Goal: Obtain resource: Download file/media

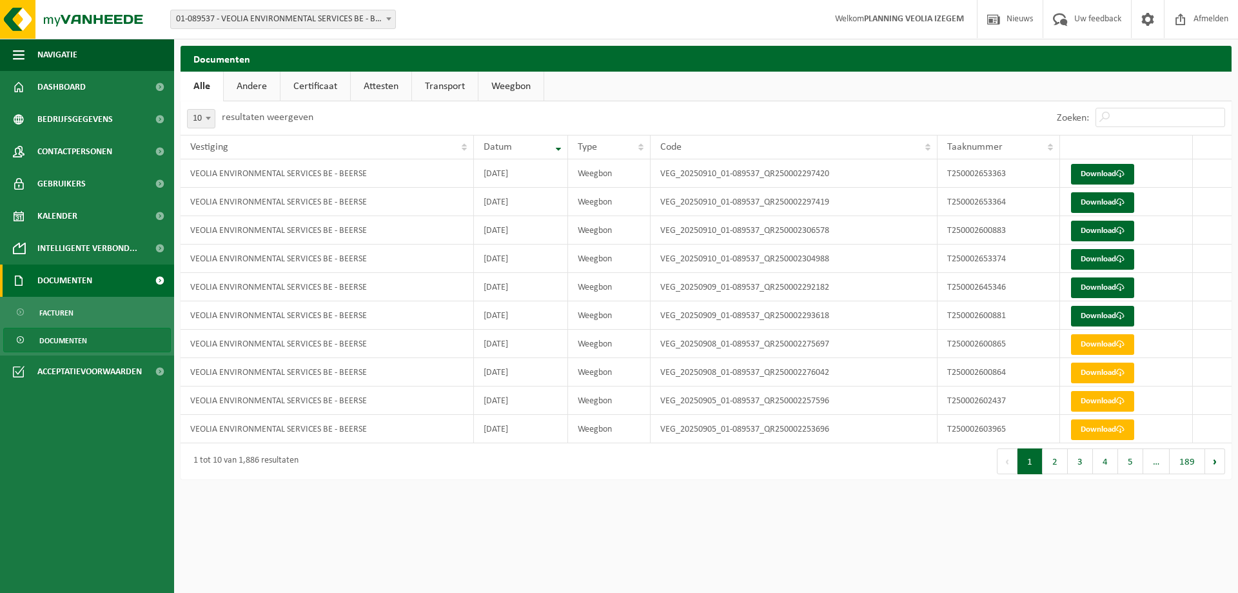
click at [88, 282] on span "Documenten" at bounding box center [64, 280] width 55 height 32
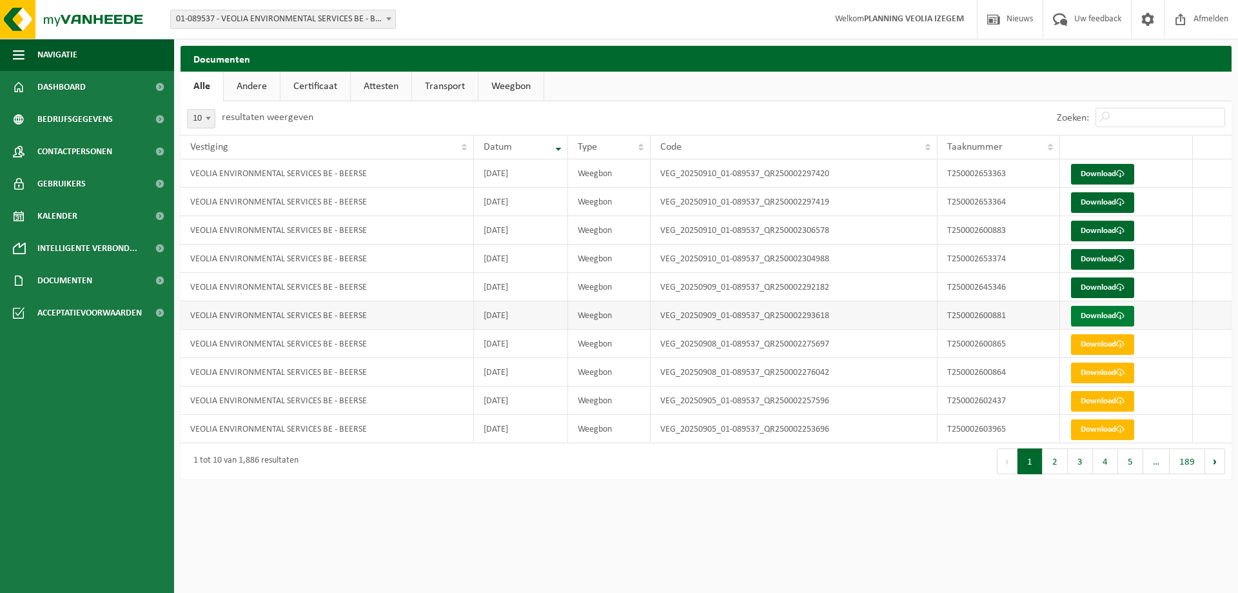
click at [1099, 317] on link "Download" at bounding box center [1102, 316] width 63 height 21
click at [1091, 286] on link "Download" at bounding box center [1102, 287] width 63 height 21
click at [1101, 258] on link "Download" at bounding box center [1102, 259] width 63 height 21
click at [1116, 232] on link "Download" at bounding box center [1102, 231] width 63 height 21
click at [1103, 196] on link "Download" at bounding box center [1102, 202] width 63 height 21
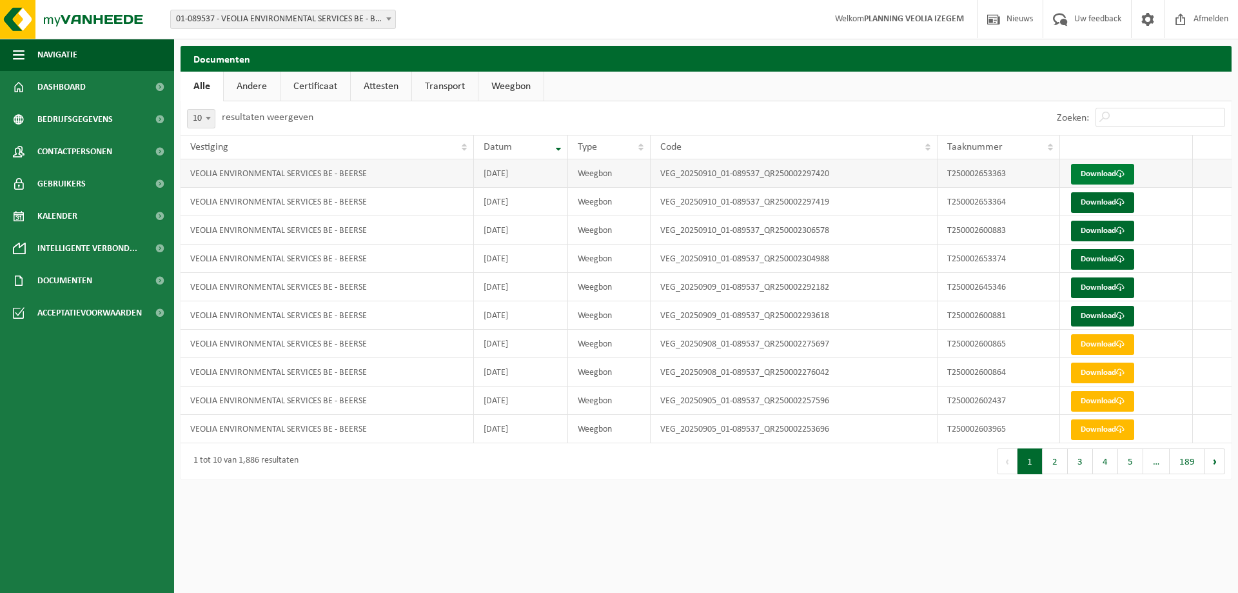
click at [1116, 175] on link "Download" at bounding box center [1102, 174] width 63 height 21
click at [1087, 342] on link "Download" at bounding box center [1102, 344] width 63 height 21
click at [987, 106] on div "Zoeken:" at bounding box center [969, 118] width 526 height 34
drag, startPoint x: 1084, startPoint y: 119, endPoint x: 1106, endPoint y: 121, distance: 22.0
click at [1106, 121] on div "Zoeken:" at bounding box center [969, 118] width 526 height 34
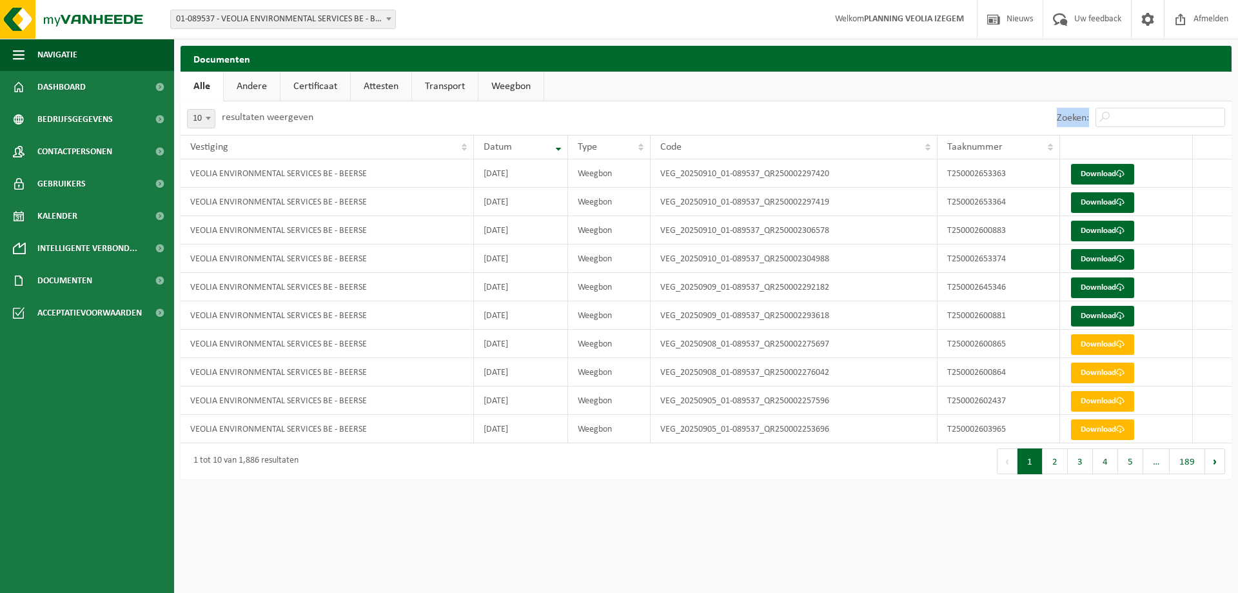
click at [1073, 121] on label "Zoeken:" at bounding box center [1073, 118] width 32 height 10
click at [1096, 121] on input "Zoeken:" at bounding box center [1161, 117] width 130 height 19
click at [1073, 121] on label "Zoeken:" at bounding box center [1073, 118] width 32 height 10
click at [1096, 121] on input "Zoeken:" at bounding box center [1161, 117] width 130 height 19
click at [1073, 121] on label "Zoeken:" at bounding box center [1073, 118] width 32 height 10
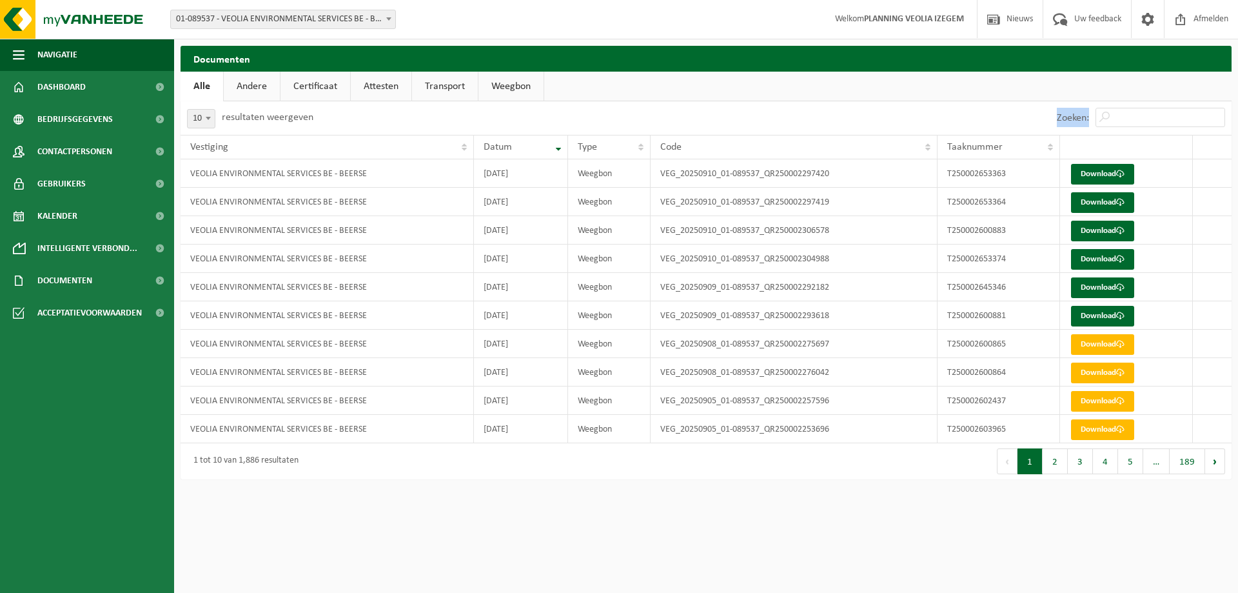
click at [1096, 121] on input "Zoeken:" at bounding box center [1161, 117] width 130 height 19
click at [1064, 121] on label "Zoeken:" at bounding box center [1073, 118] width 32 height 10
click at [1096, 121] on input "Zoeken:" at bounding box center [1161, 117] width 130 height 19
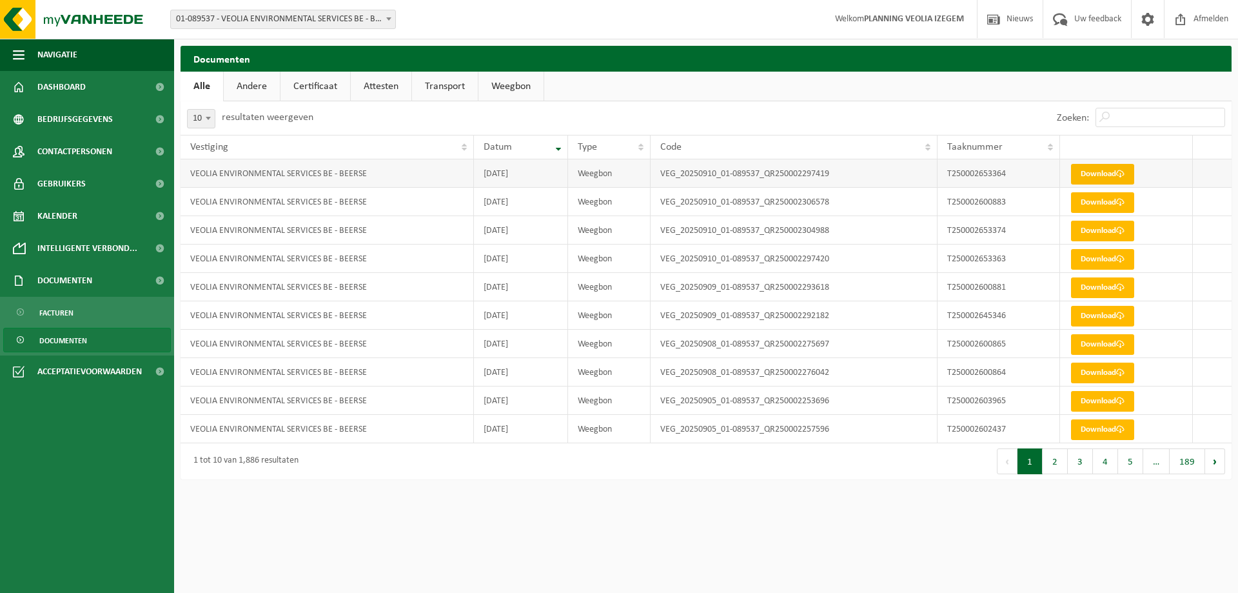
click at [1086, 175] on link "Download" at bounding box center [1102, 174] width 63 height 21
click at [1118, 196] on link "Download" at bounding box center [1102, 202] width 63 height 21
click at [1103, 237] on link "Download" at bounding box center [1102, 231] width 63 height 21
click at [1089, 268] on link "Download" at bounding box center [1102, 259] width 63 height 21
click at [1087, 292] on link "Download" at bounding box center [1102, 287] width 63 height 21
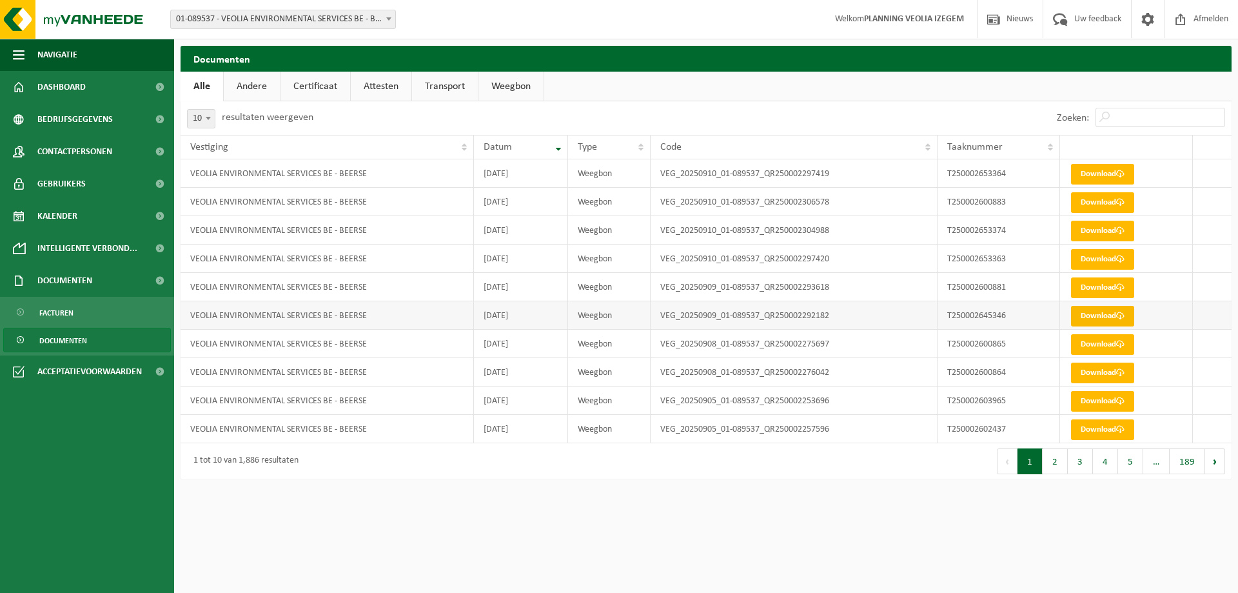
click at [1087, 310] on link "Download" at bounding box center [1102, 316] width 63 height 21
click at [87, 521] on ul "Navigatie Nieuws Uw feedback Afmelden Dashboard Bedrijfsgegevens Contactpersone…" at bounding box center [87, 316] width 174 height 554
click at [45, 55] on span "Navigatie" at bounding box center [57, 55] width 40 height 32
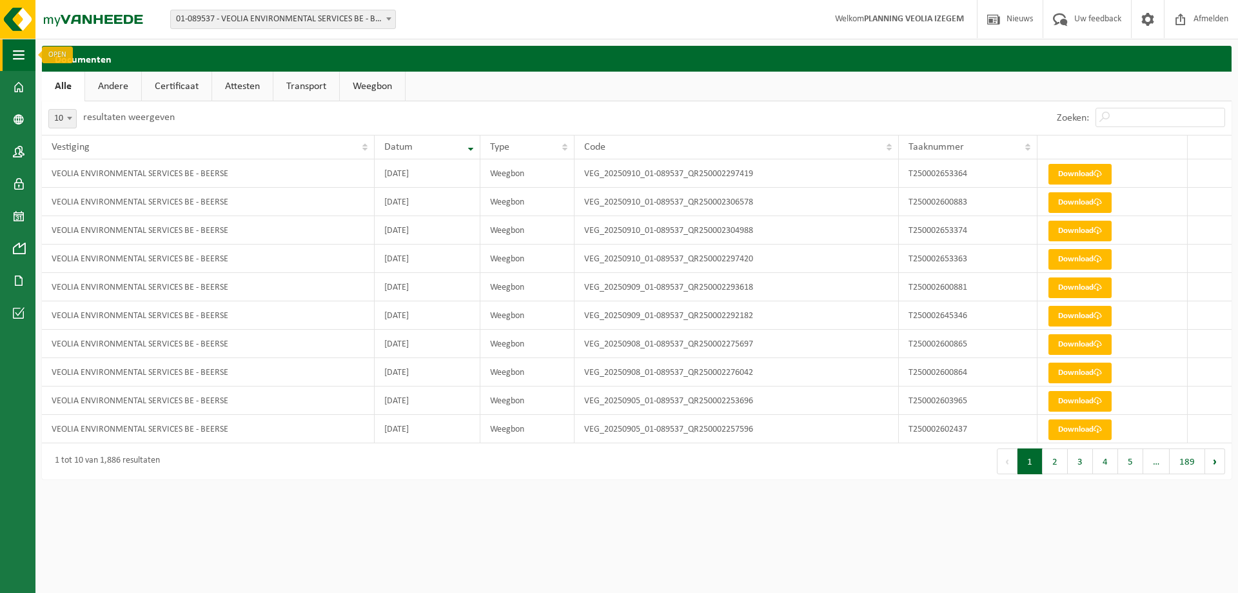
click at [19, 53] on span "button" at bounding box center [19, 55] width 12 height 32
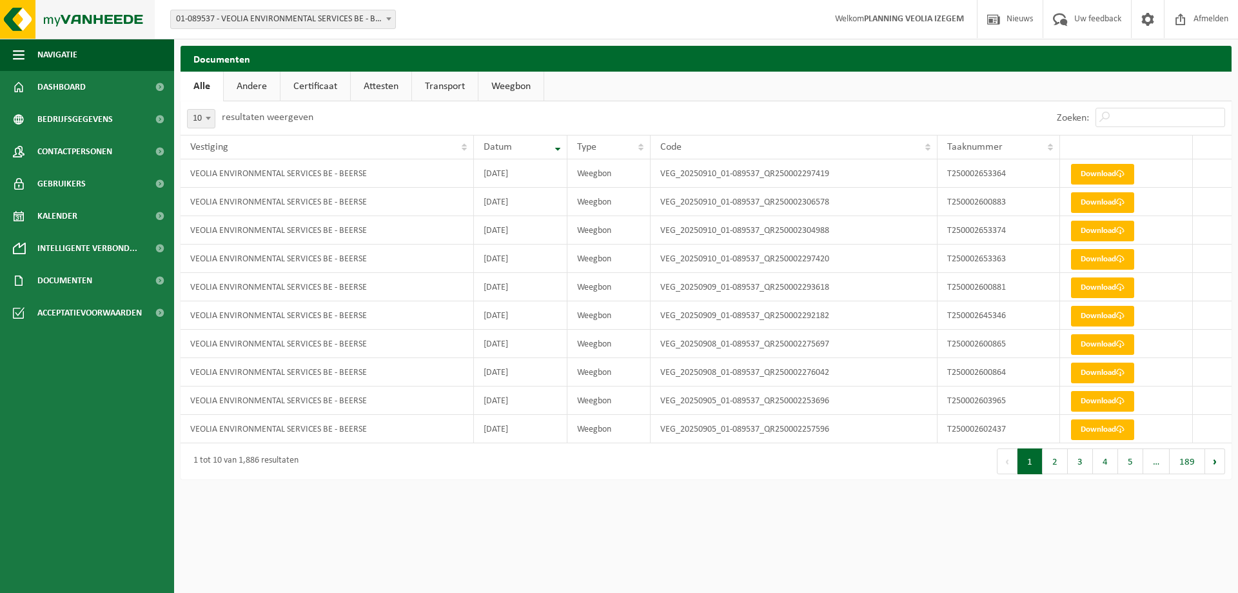
click at [16, 17] on img at bounding box center [77, 19] width 155 height 39
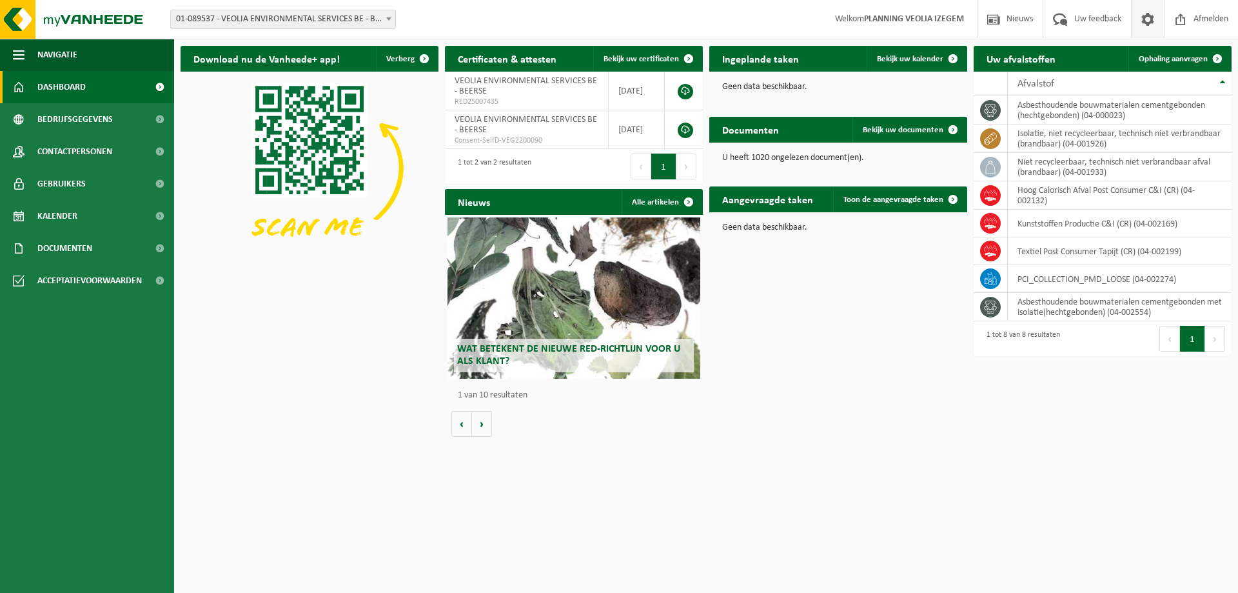
click at [1147, 15] on span at bounding box center [1147, 19] width 19 height 38
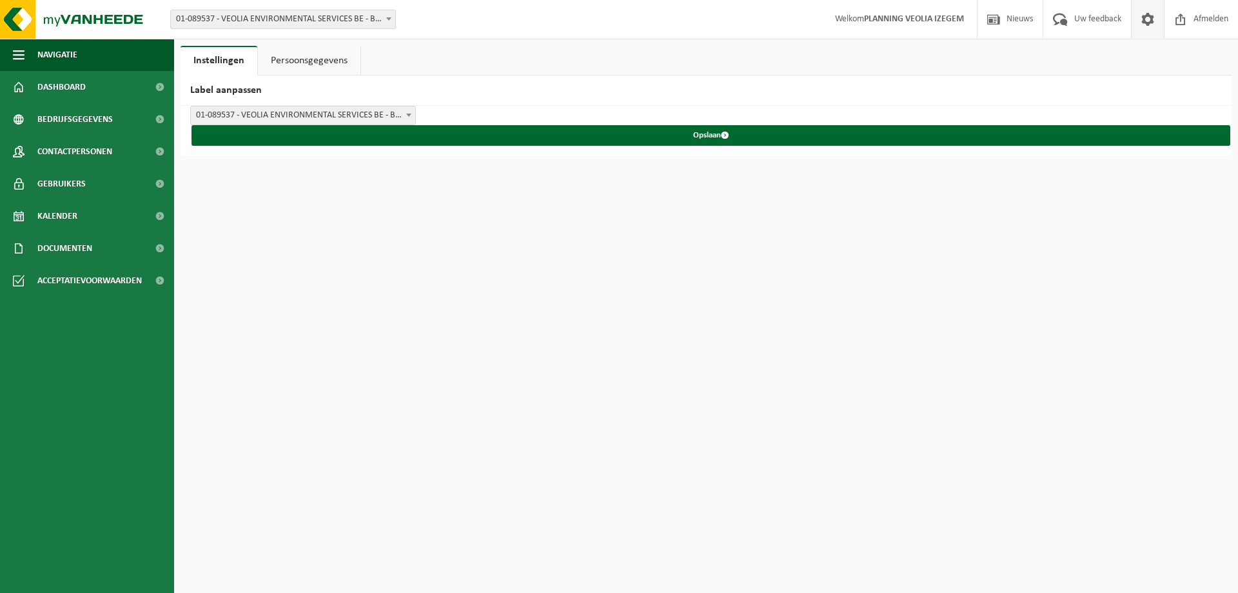
click at [1147, 15] on span at bounding box center [1147, 19] width 19 height 38
click at [92, 512] on ul "Navigatie Nieuws Uw feedback Afmelden Dashboard Bedrijfsgegevens Contactpersone…" at bounding box center [87, 316] width 174 height 554
click at [48, 47] on span "Navigatie" at bounding box center [57, 55] width 40 height 32
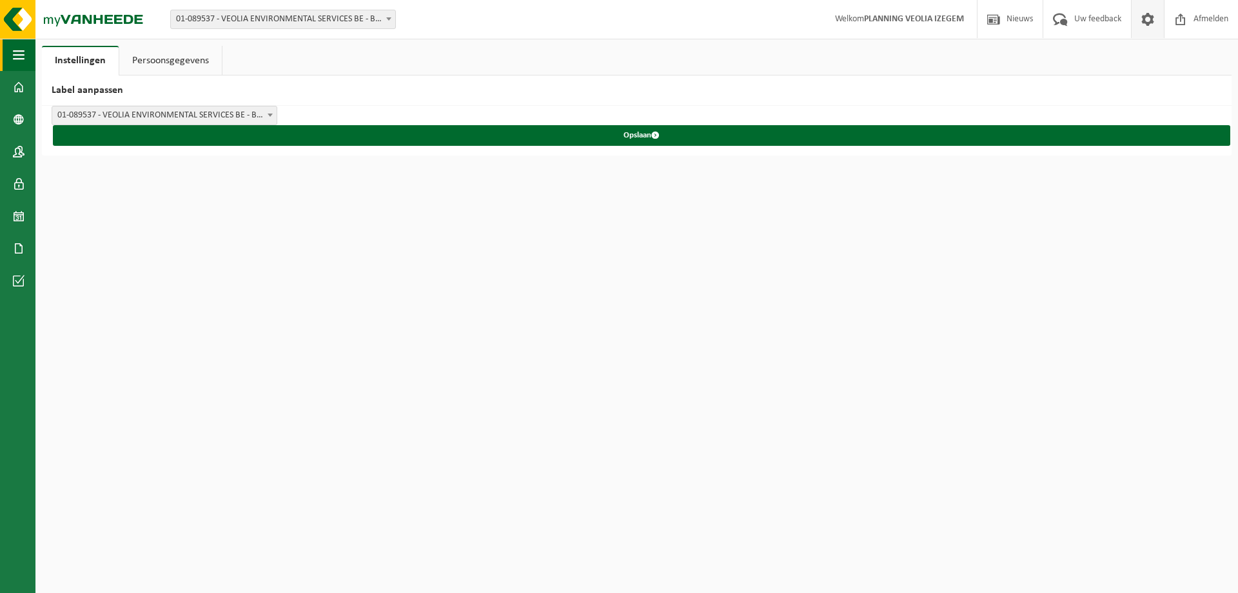
click at [14, 50] on span "button" at bounding box center [19, 55] width 12 height 32
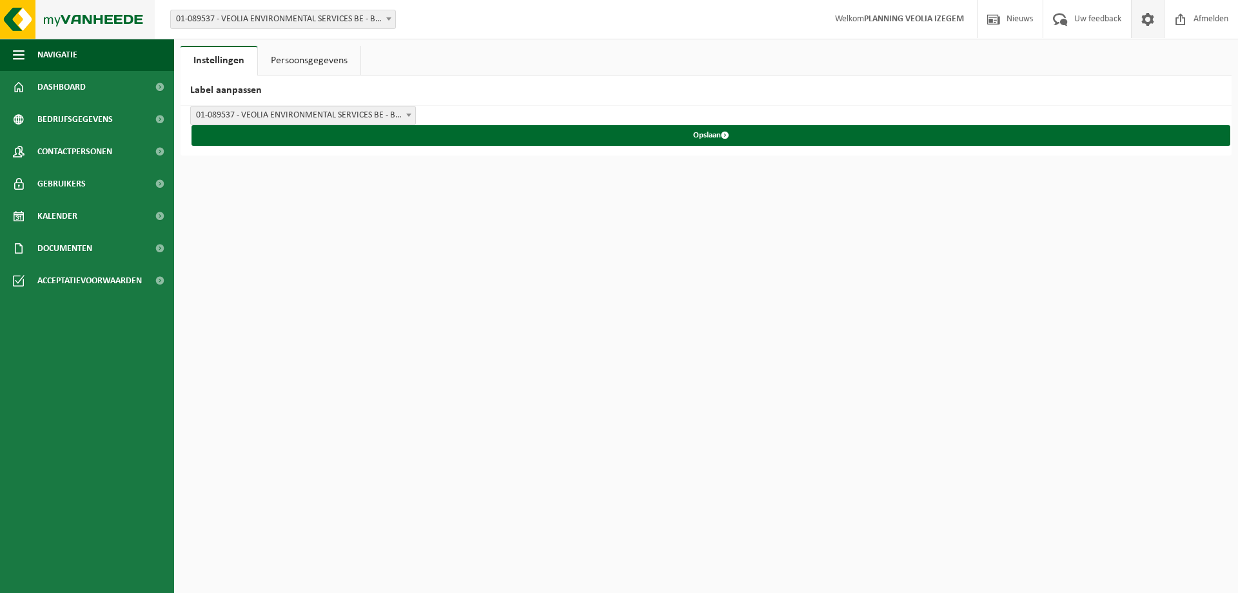
click at [11, 15] on img at bounding box center [77, 19] width 155 height 39
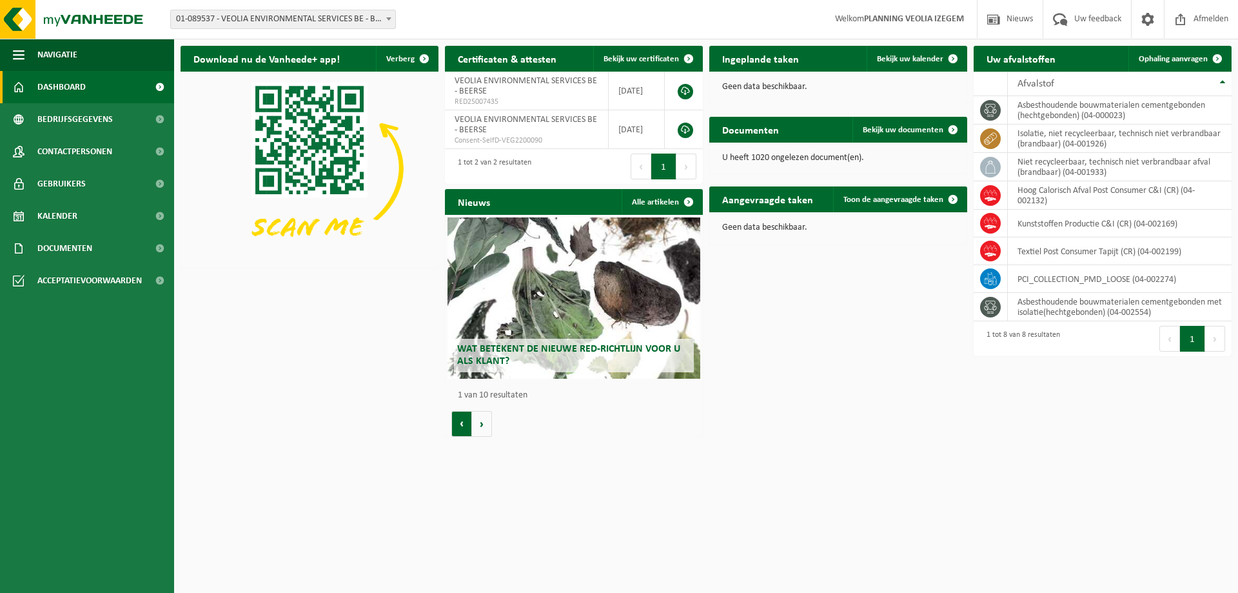
click at [471, 425] on button "Vorige" at bounding box center [461, 424] width 21 height 26
click at [484, 426] on button "Volgende" at bounding box center [482, 424] width 20 height 26
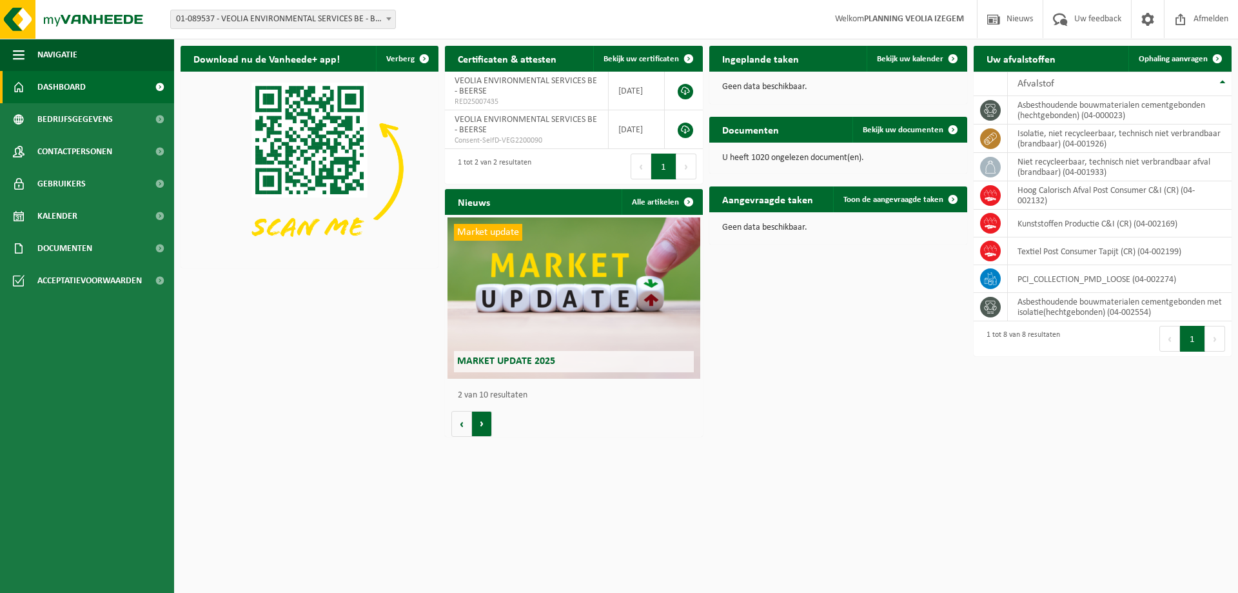
click at [482, 425] on button "Volgende" at bounding box center [482, 424] width 20 height 26
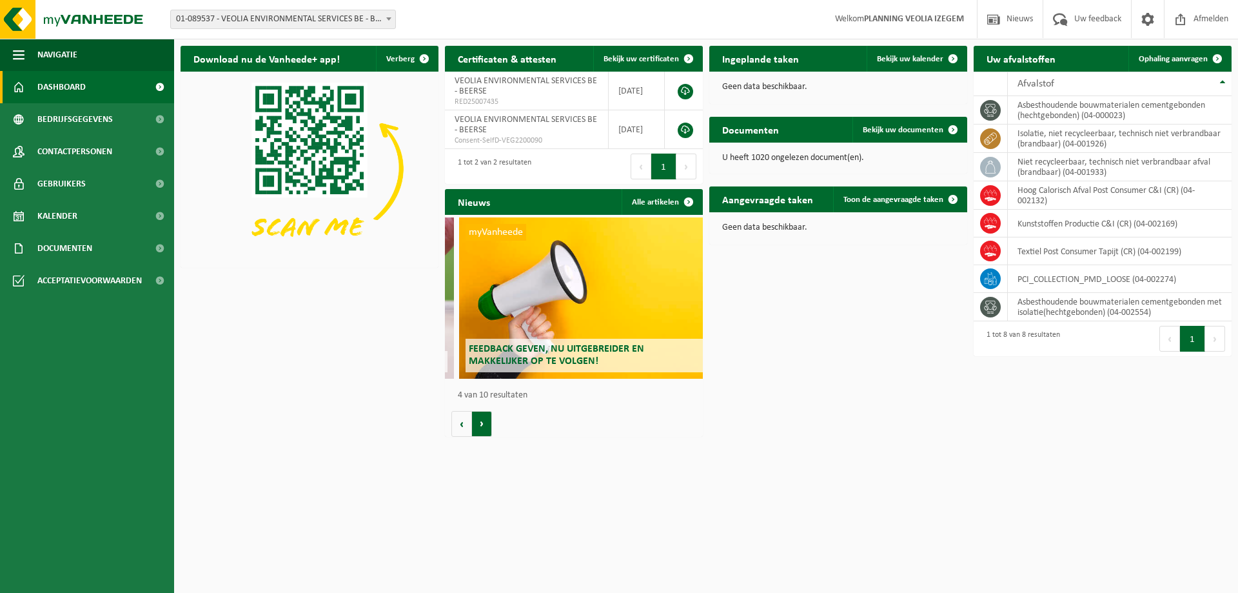
scroll to position [0, 774]
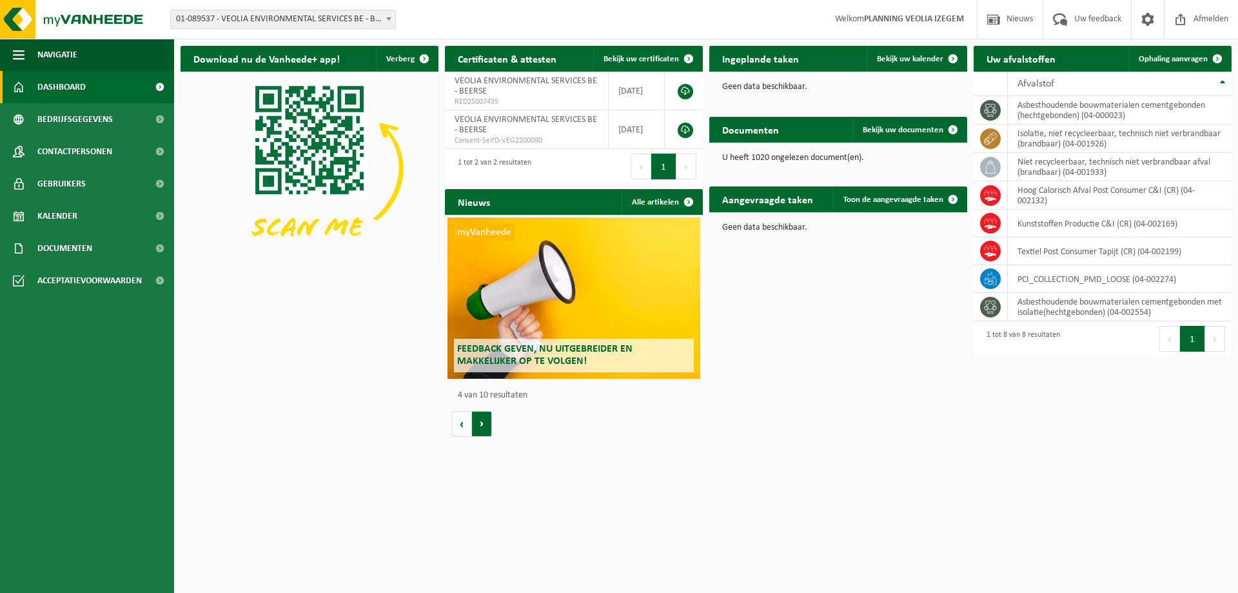
click at [482, 425] on button "Volgende" at bounding box center [482, 424] width 20 height 26
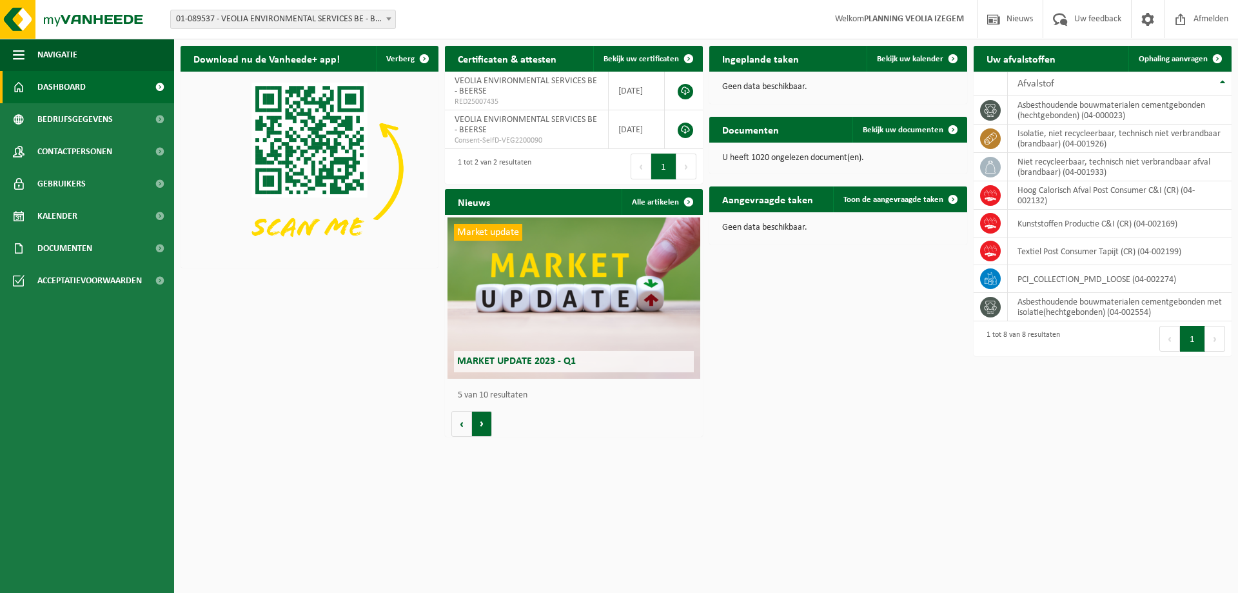
click at [482, 425] on button "Volgende" at bounding box center [482, 424] width 20 height 26
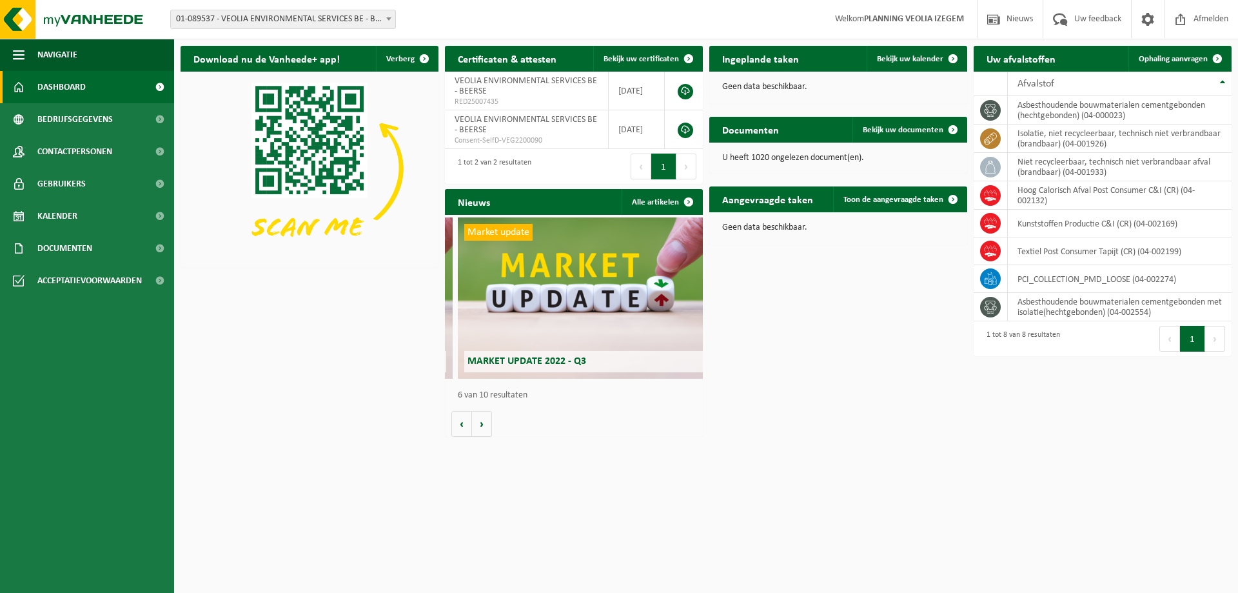
scroll to position [0, 1290]
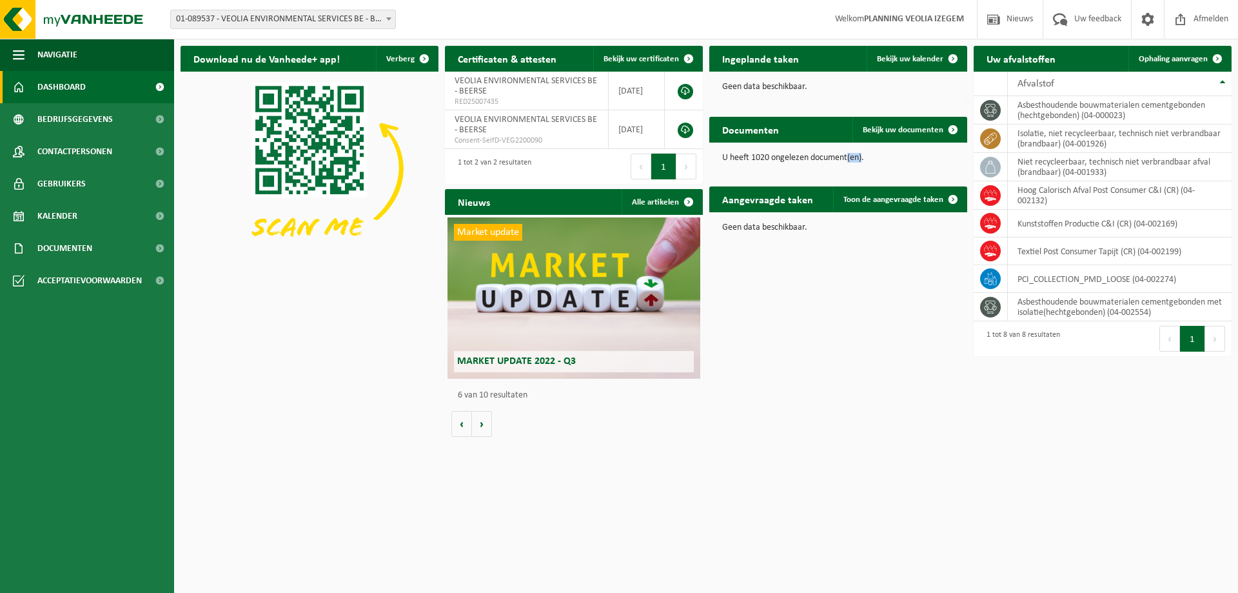
drag, startPoint x: 849, startPoint y: 159, endPoint x: 863, endPoint y: 159, distance: 14.2
click at [863, 159] on p "U heeft 1020 ongelezen document(en)." at bounding box center [838, 158] width 232 height 9
drag, startPoint x: 777, startPoint y: 230, endPoint x: 744, endPoint y: 230, distance: 32.9
click at [744, 230] on p "Geen data beschikbaar." at bounding box center [838, 227] width 232 height 9
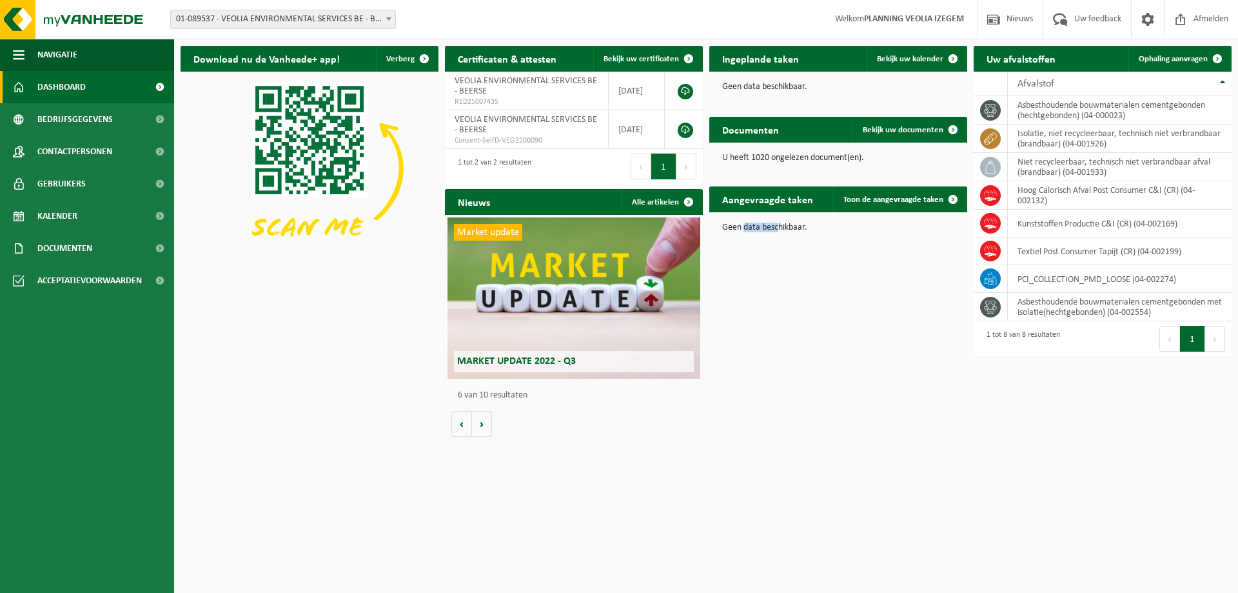
click at [744, 230] on p "Geen data beschikbaar." at bounding box center [838, 227] width 232 height 9
click at [79, 250] on span "Documenten" at bounding box center [64, 248] width 55 height 32
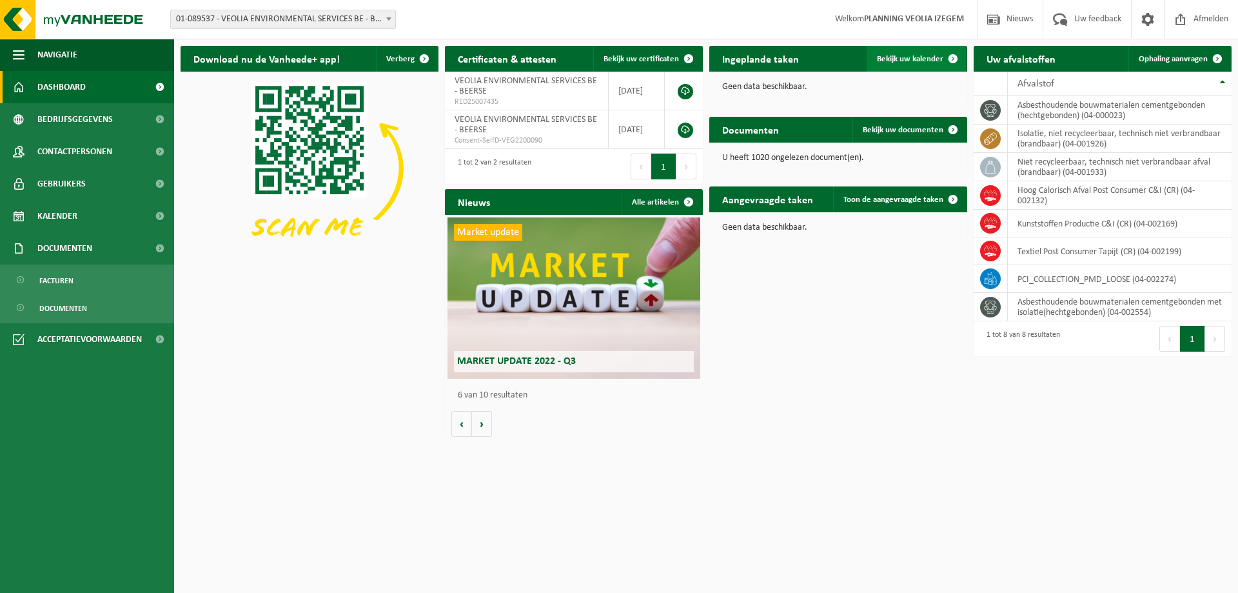
click at [920, 64] on link "Bekijk uw kalender" at bounding box center [916, 59] width 99 height 26
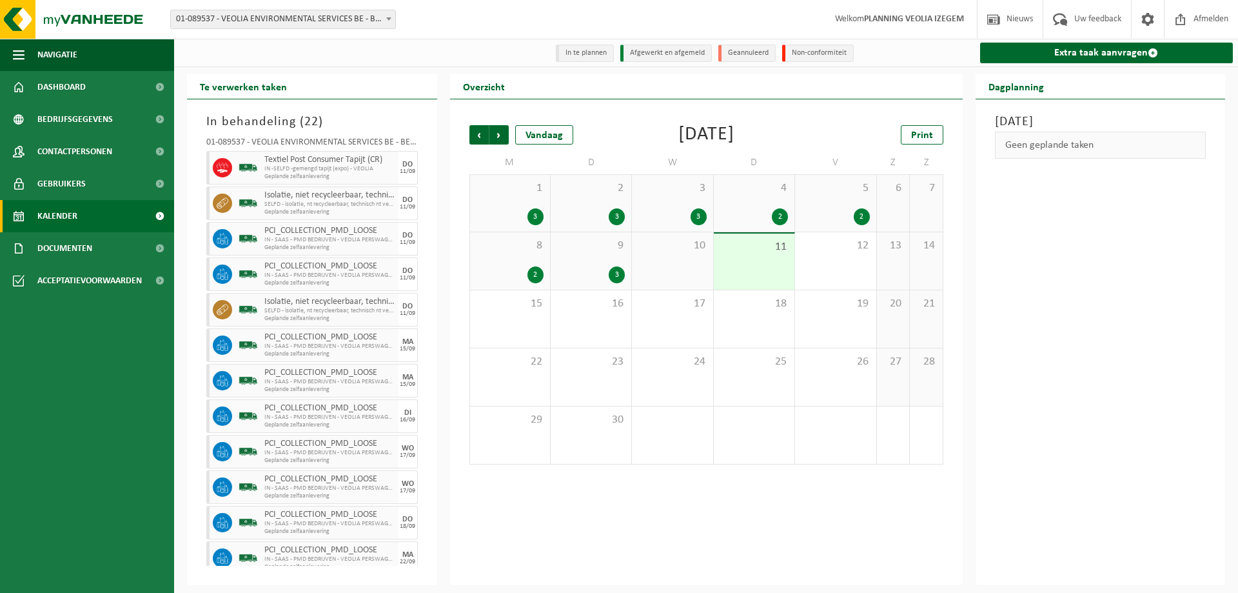
click at [664, 252] on span "10" at bounding box center [673, 246] width 68 height 14
click at [550, 137] on div "Vandaag" at bounding box center [544, 134] width 58 height 19
click at [617, 274] on div "3" at bounding box center [617, 274] width 16 height 17
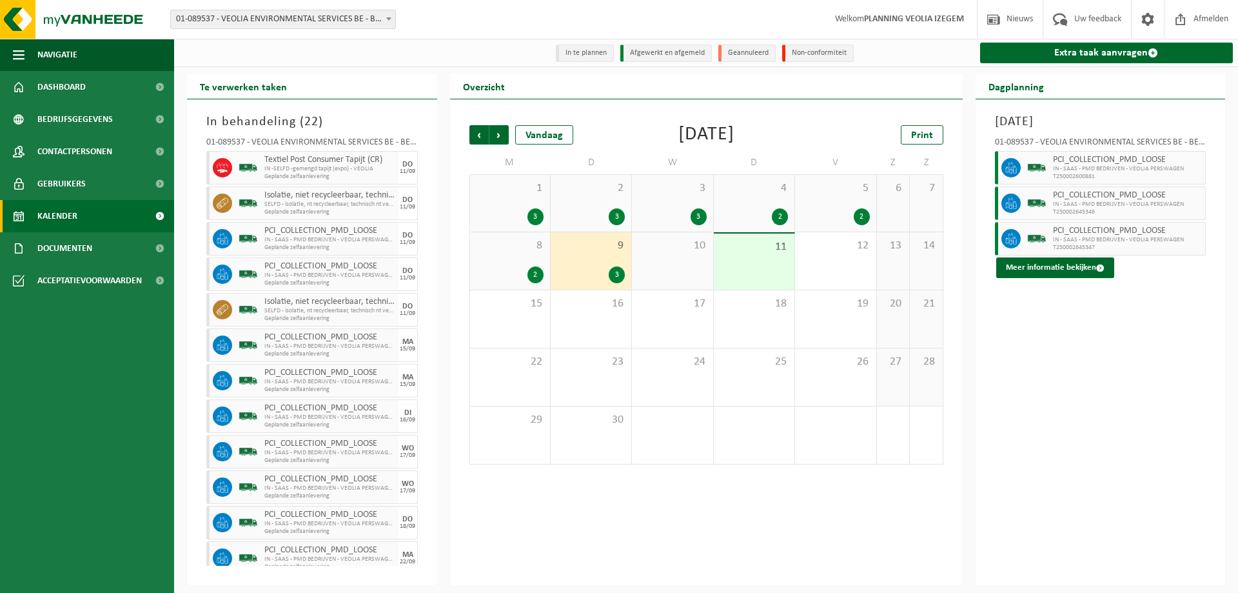
click at [617, 274] on div "3" at bounding box center [617, 274] width 16 height 17
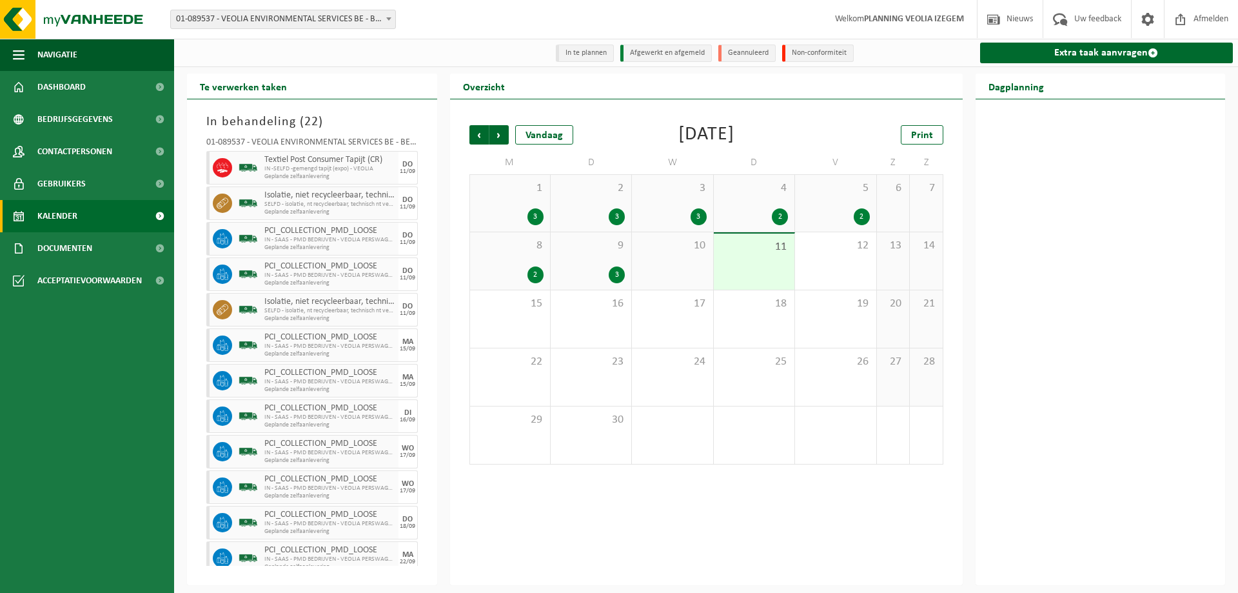
click at [617, 274] on div "3" at bounding box center [617, 274] width 16 height 17
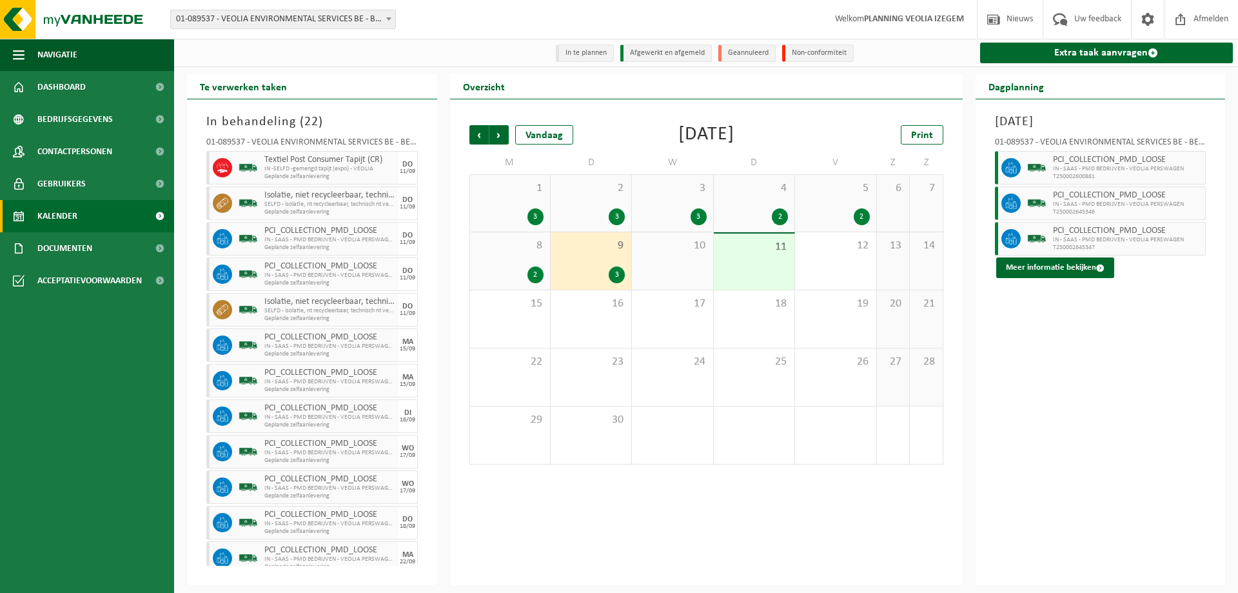
click at [662, 261] on div "10" at bounding box center [672, 260] width 81 height 57
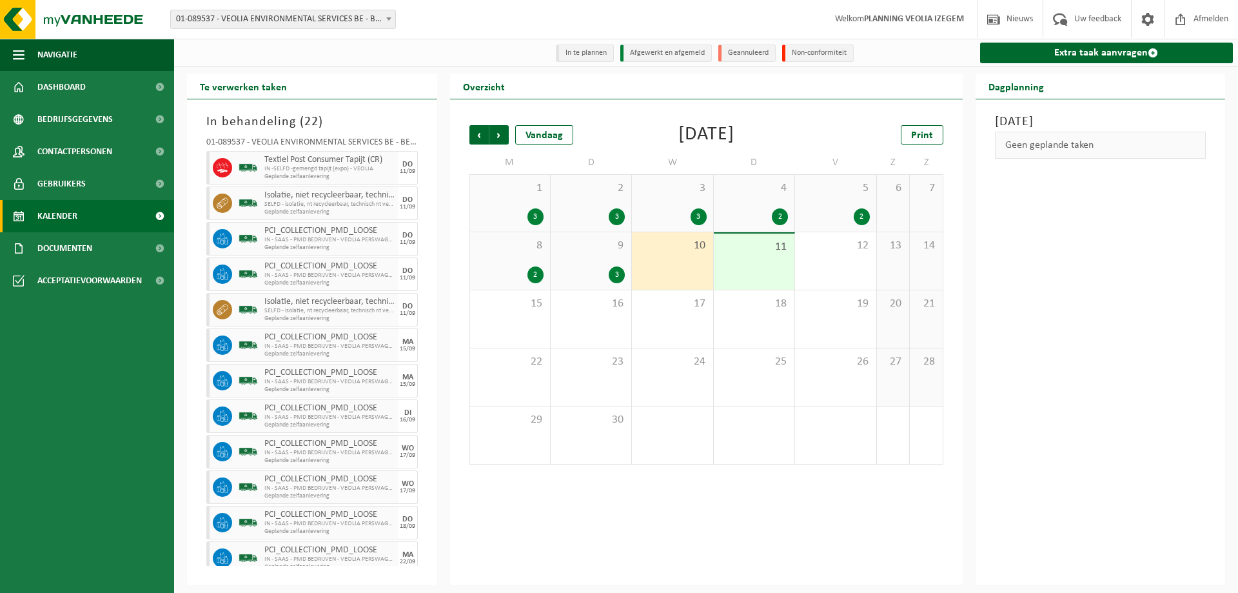
click at [766, 252] on span "11" at bounding box center [754, 247] width 68 height 14
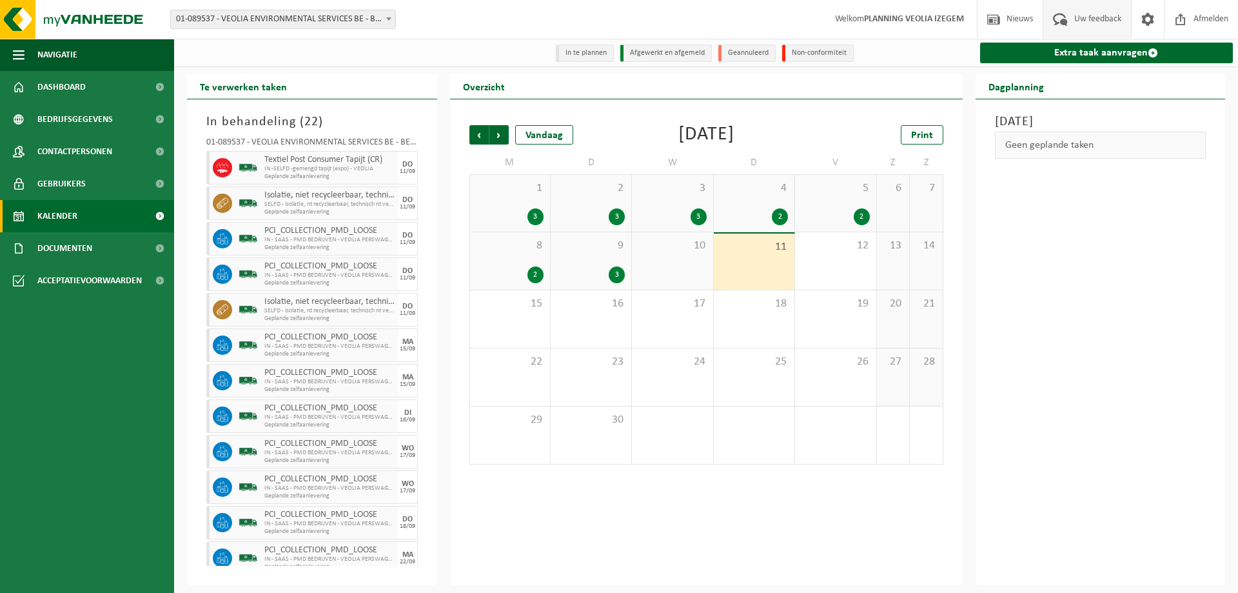
click at [1088, 17] on span "Uw feedback" at bounding box center [1098, 19] width 54 height 38
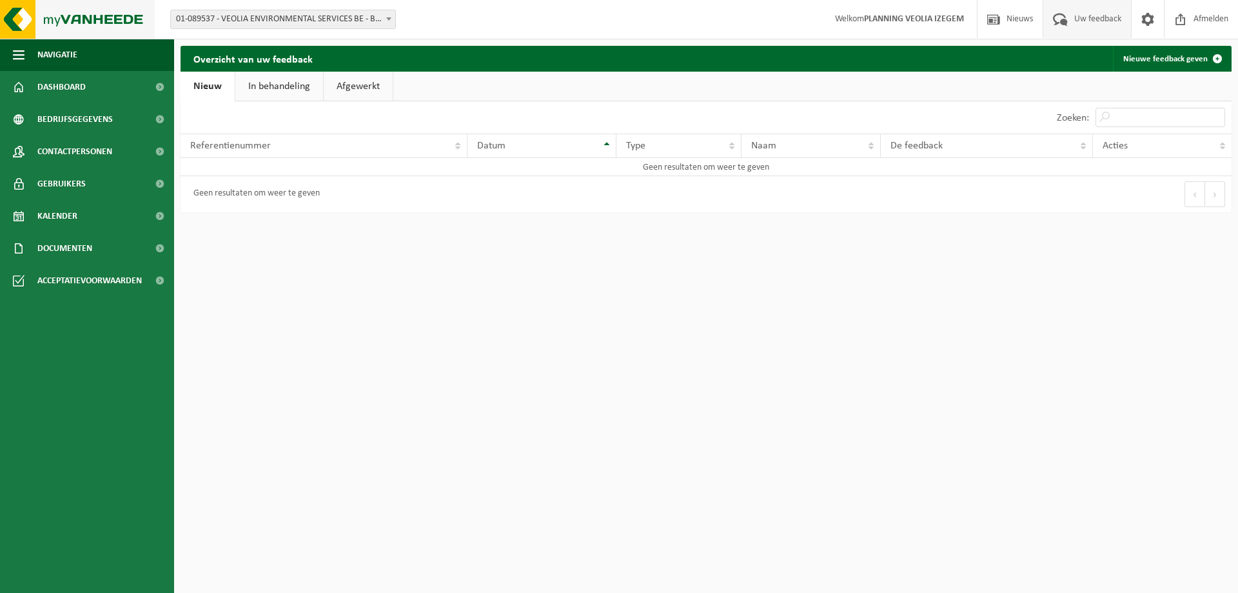
click at [60, 6] on img at bounding box center [77, 19] width 155 height 39
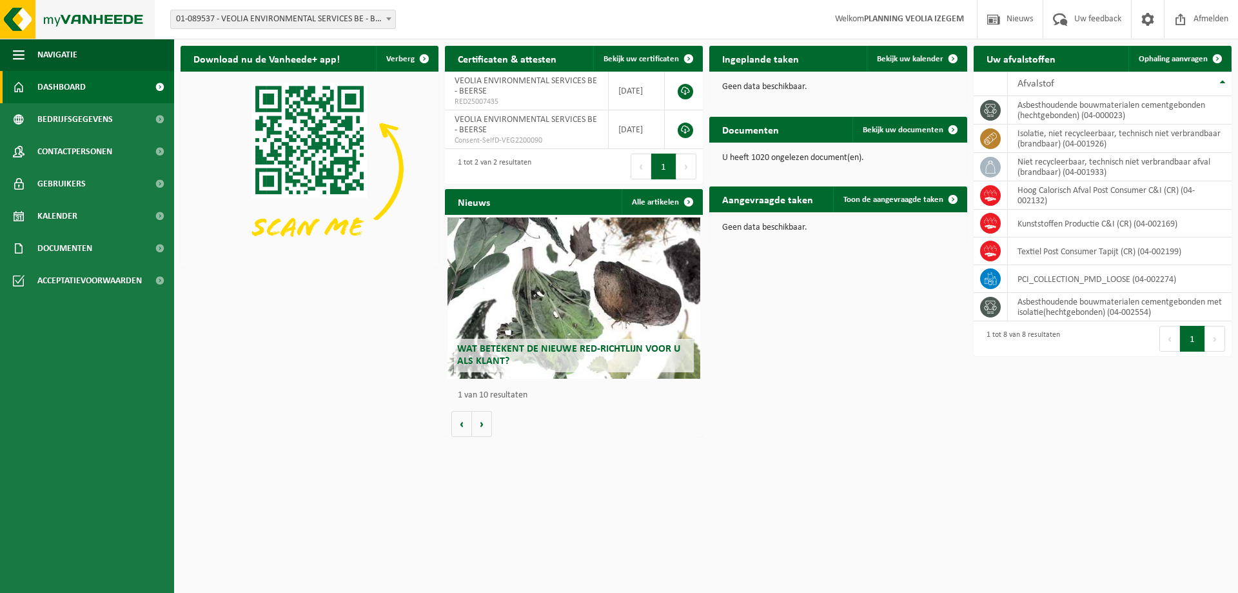
click at [16, 15] on img at bounding box center [77, 19] width 155 height 39
click at [764, 432] on div "Download nu de Vanheede+ app! Verberg Certificaten & attesten Bekijk uw certifi…" at bounding box center [706, 241] width 1058 height 404
click at [487, 425] on button "Volgende" at bounding box center [482, 424] width 20 height 26
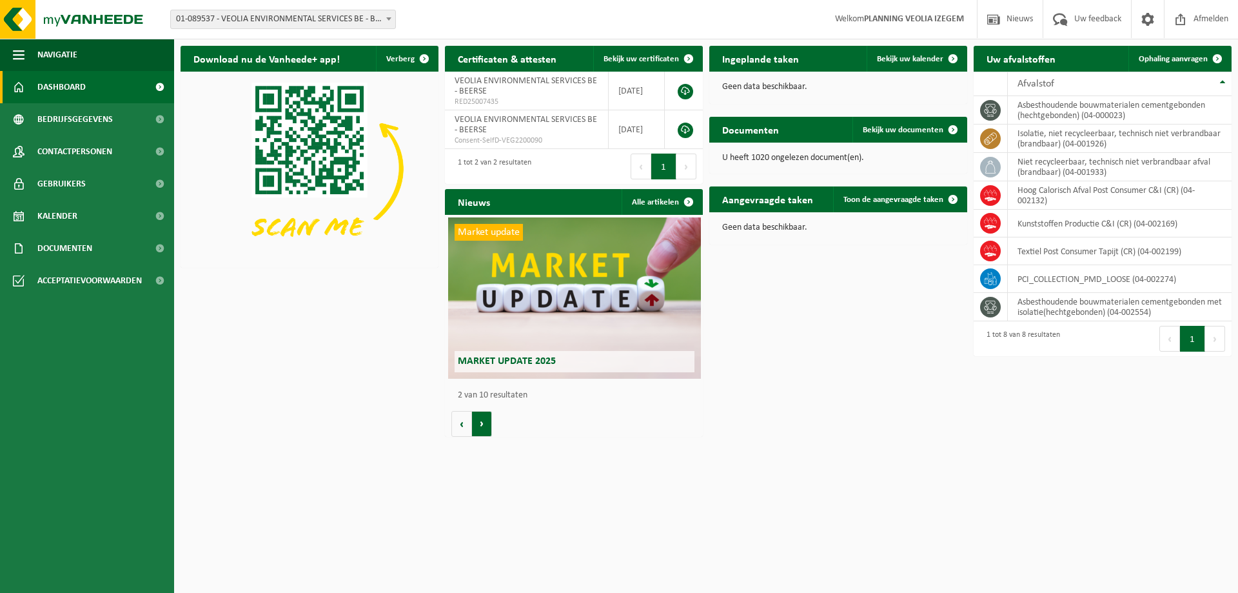
click at [487, 425] on button "Volgende" at bounding box center [482, 424] width 20 height 26
